Goal: Find specific page/section: Find specific page/section

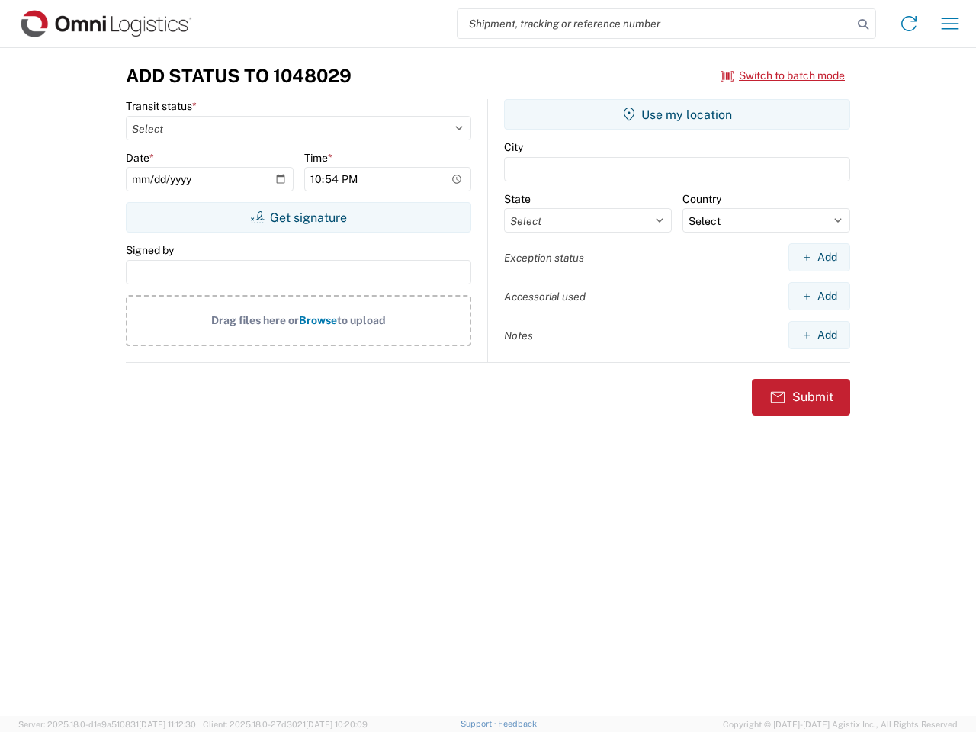
click at [655, 24] on input "search" at bounding box center [655, 23] width 395 height 29
click at [863, 24] on icon at bounding box center [863, 24] width 21 height 21
click at [909, 24] on icon at bounding box center [909, 23] width 24 height 24
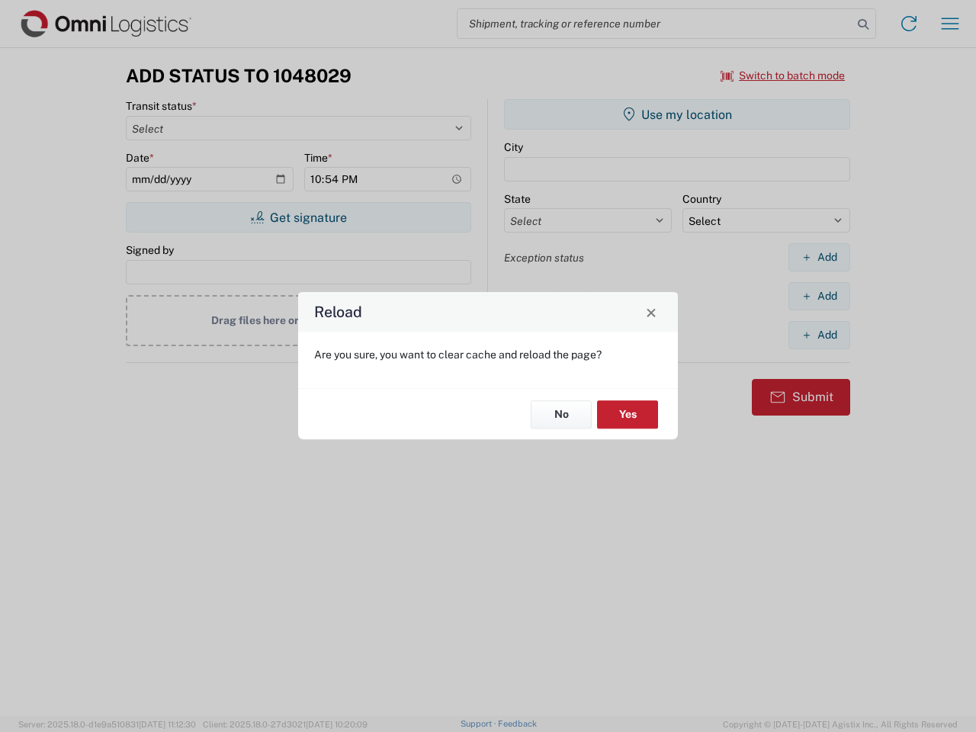
click at [950, 24] on div "Reload Are you sure, you want to clear cache and reload the page? No Yes" at bounding box center [488, 366] width 976 height 732
click at [783, 75] on div "Reload Are you sure, you want to clear cache and reload the page? No Yes" at bounding box center [488, 366] width 976 height 732
click at [298, 217] on div "Reload Are you sure, you want to clear cache and reload the page? No Yes" at bounding box center [488, 366] width 976 height 732
click at [677, 114] on div "Reload Are you sure, you want to clear cache and reload the page? No Yes" at bounding box center [488, 366] width 976 height 732
click at [819, 257] on div "Reload Are you sure, you want to clear cache and reload the page? No Yes" at bounding box center [488, 366] width 976 height 732
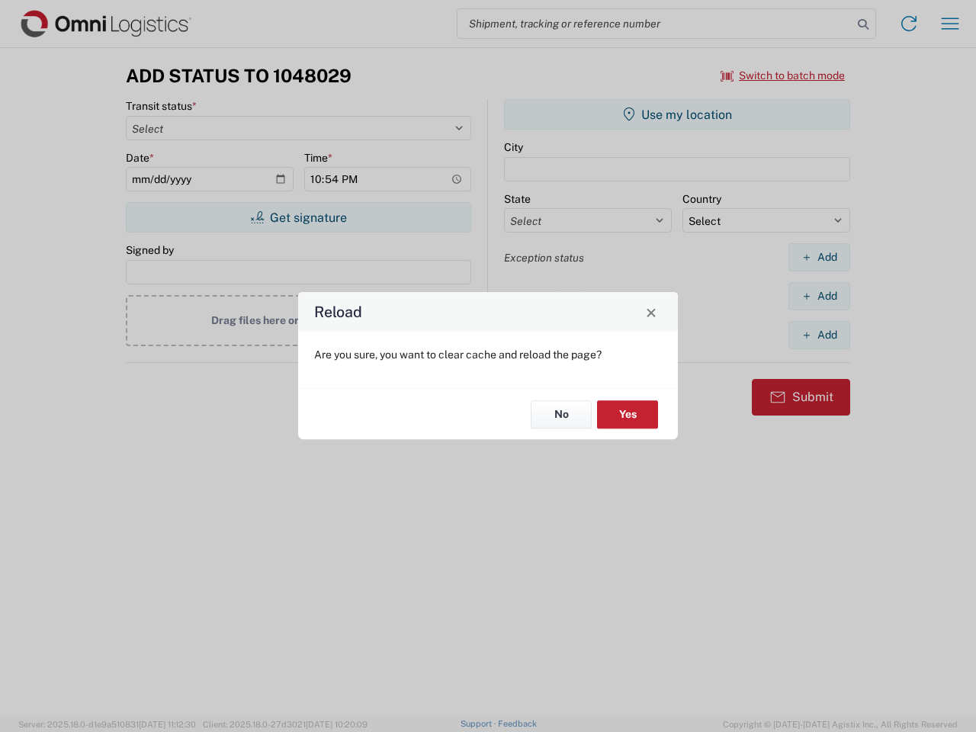
click at [819, 296] on div "Reload Are you sure, you want to clear cache and reload the page? No Yes" at bounding box center [488, 366] width 976 height 732
click at [819, 335] on div "Reload Are you sure, you want to clear cache and reload the page? No Yes" at bounding box center [488, 366] width 976 height 732
